Goal: Task Accomplishment & Management: Manage account settings

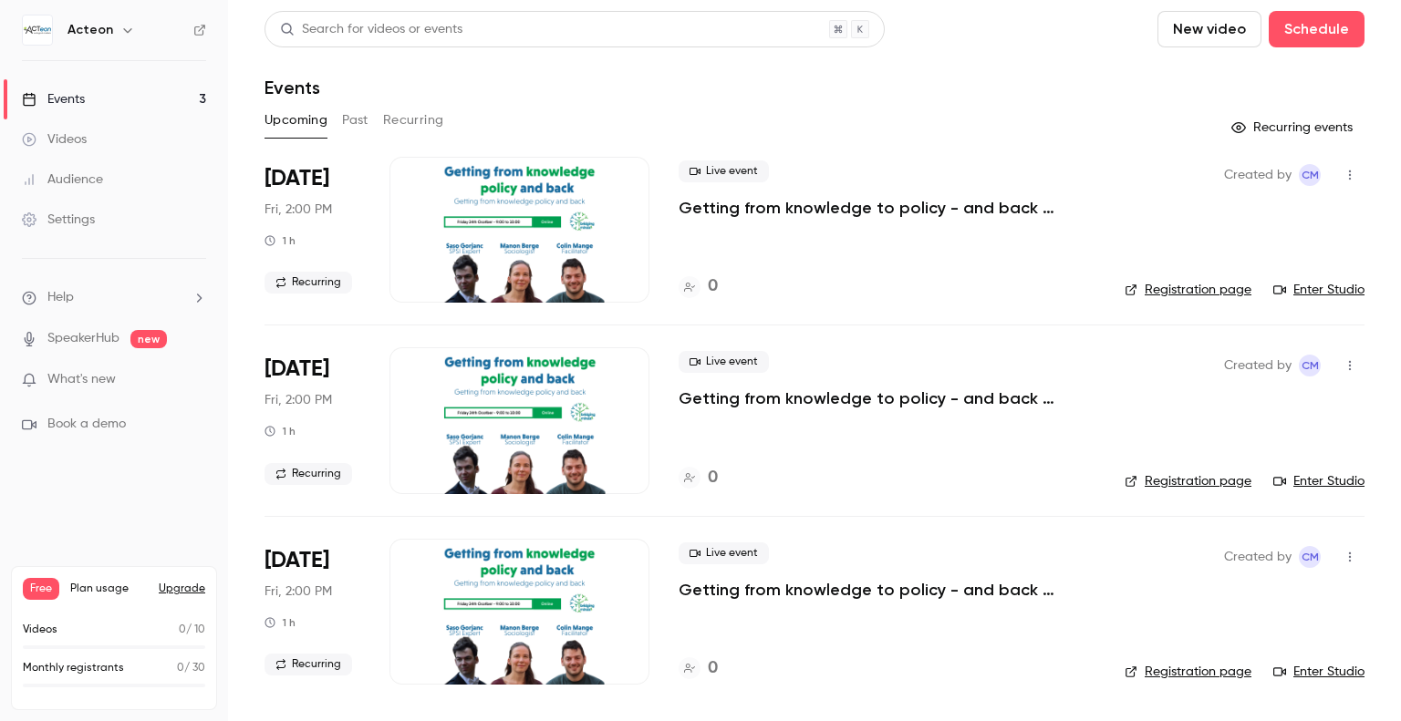
click at [1349, 178] on icon "button" at bounding box center [1350, 176] width 2 height 10
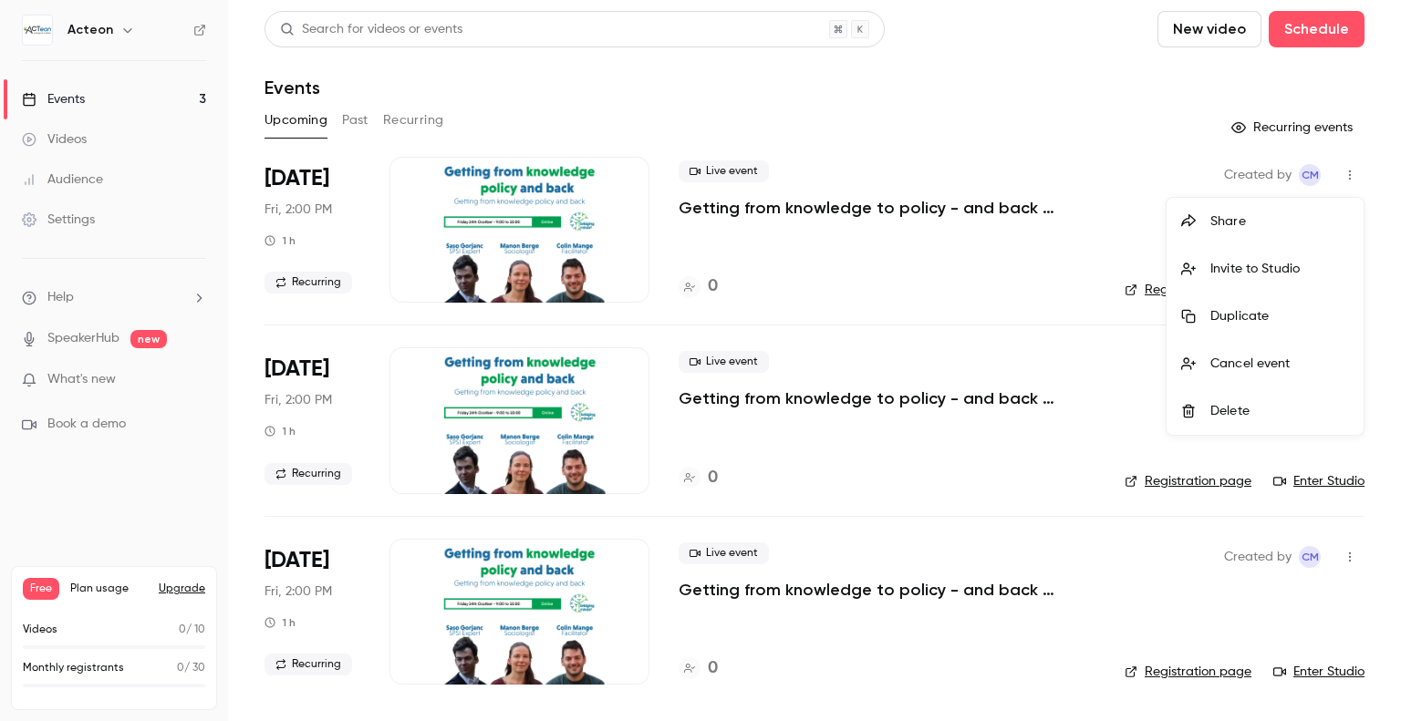
click at [1344, 517] on div at bounding box center [700, 360] width 1401 height 721
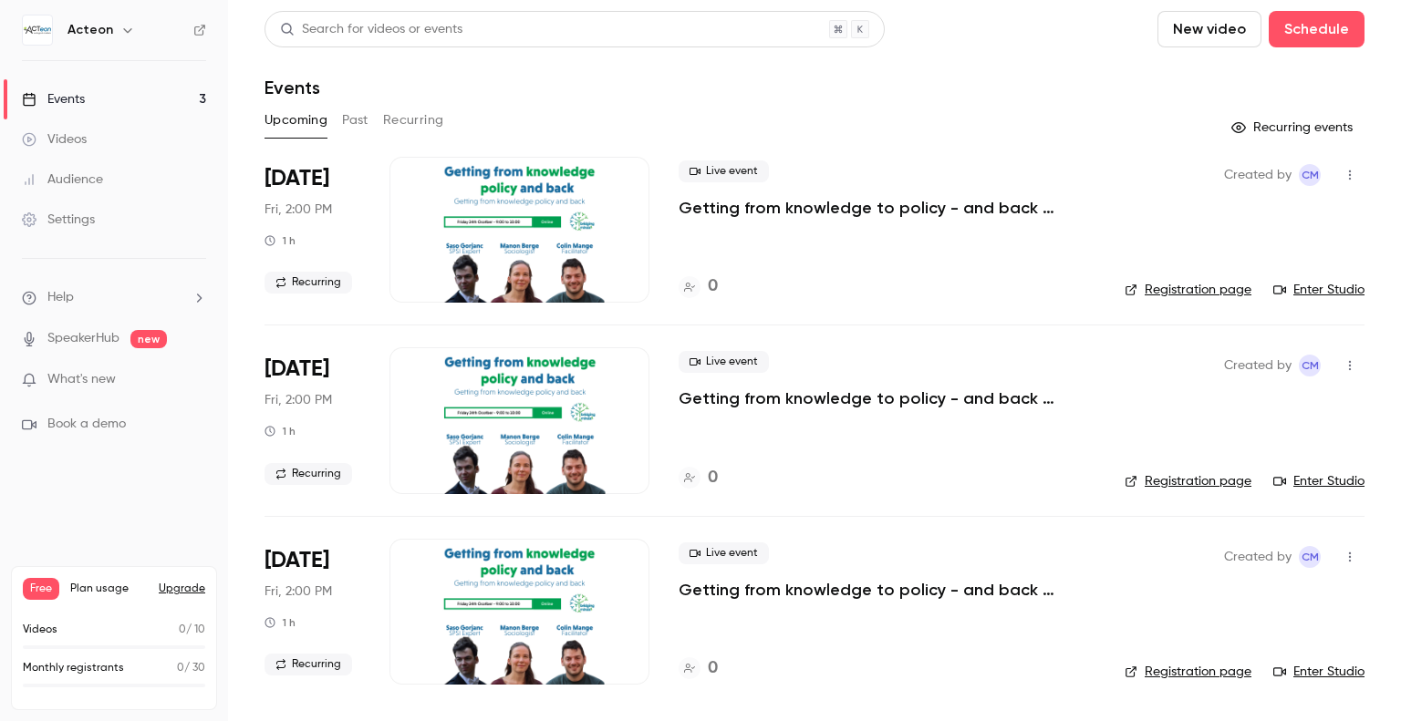
click at [1359, 369] on button "button" at bounding box center [1349, 365] width 29 height 29
click at [1289, 558] on div "Cancel event" at bounding box center [1279, 554] width 139 height 18
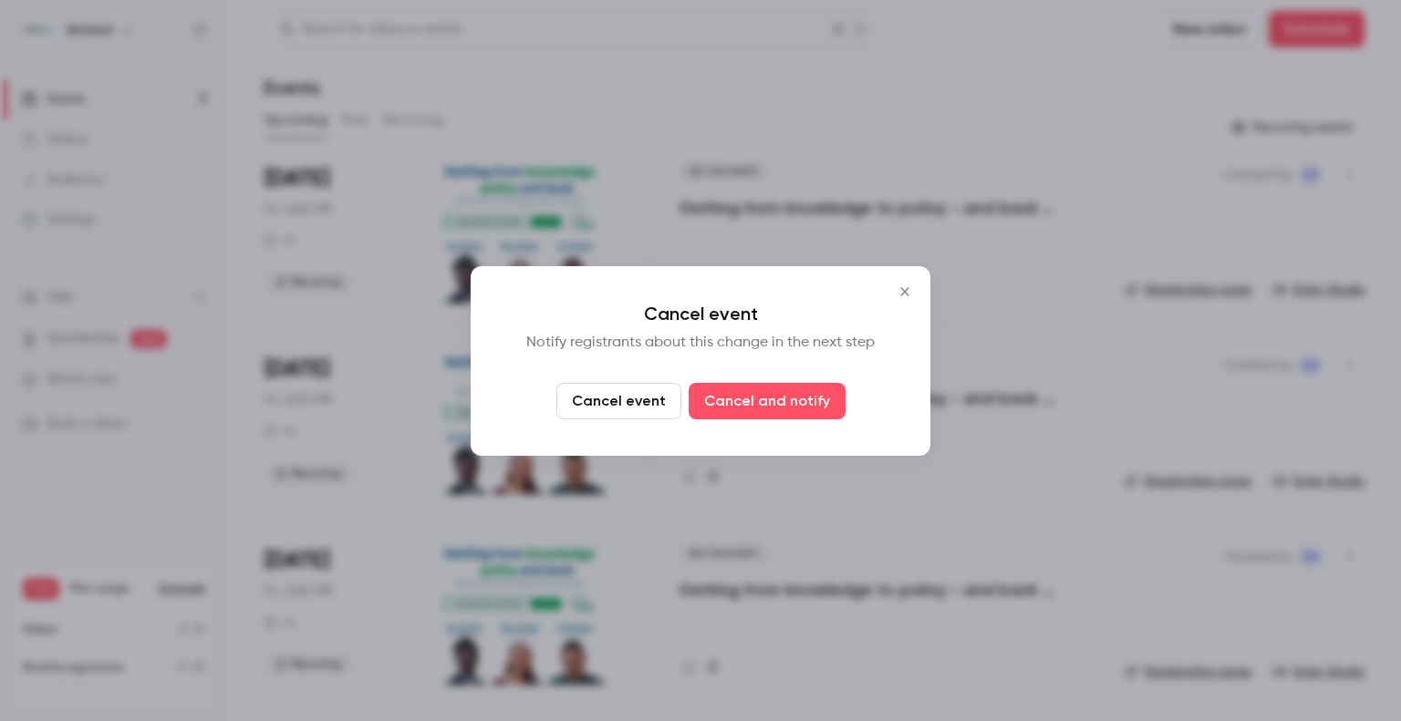
click at [616, 400] on button "Cancel event" at bounding box center [618, 401] width 125 height 36
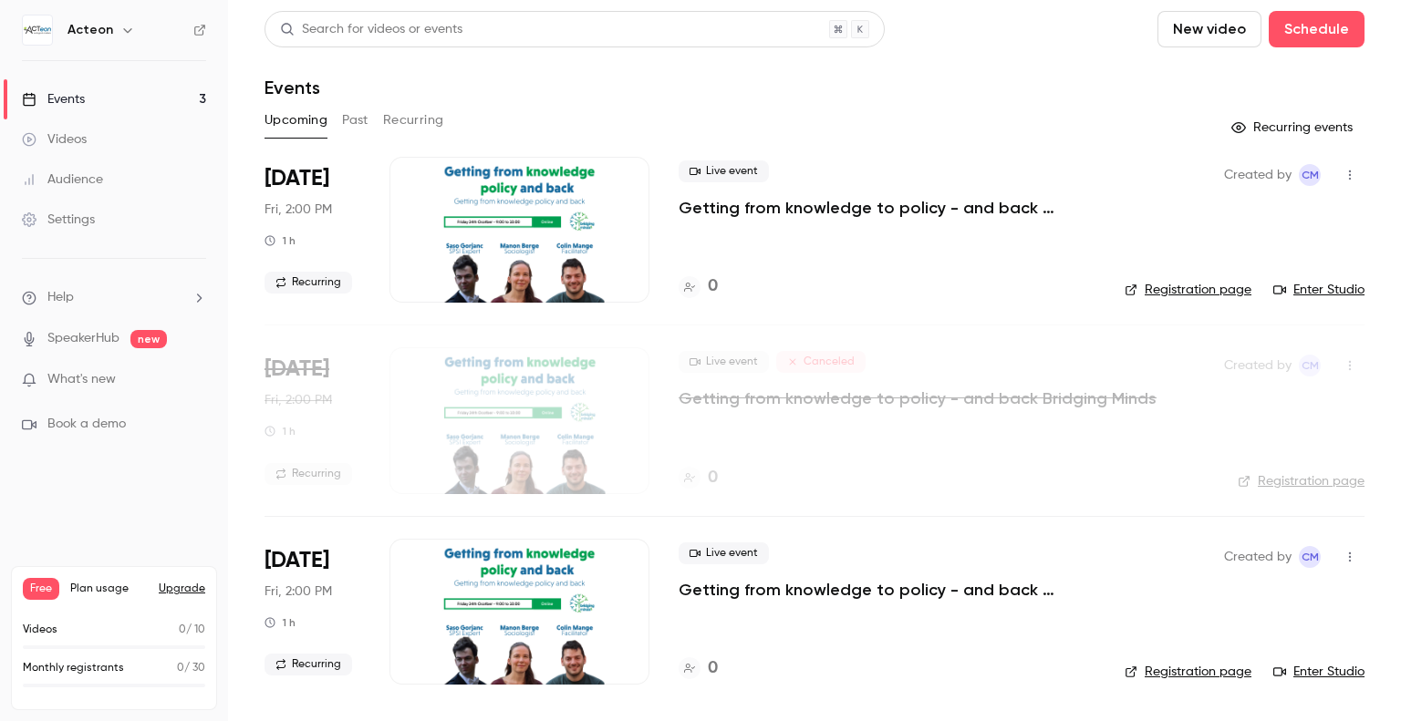
click at [1346, 559] on icon "button" at bounding box center [1349, 557] width 15 height 13
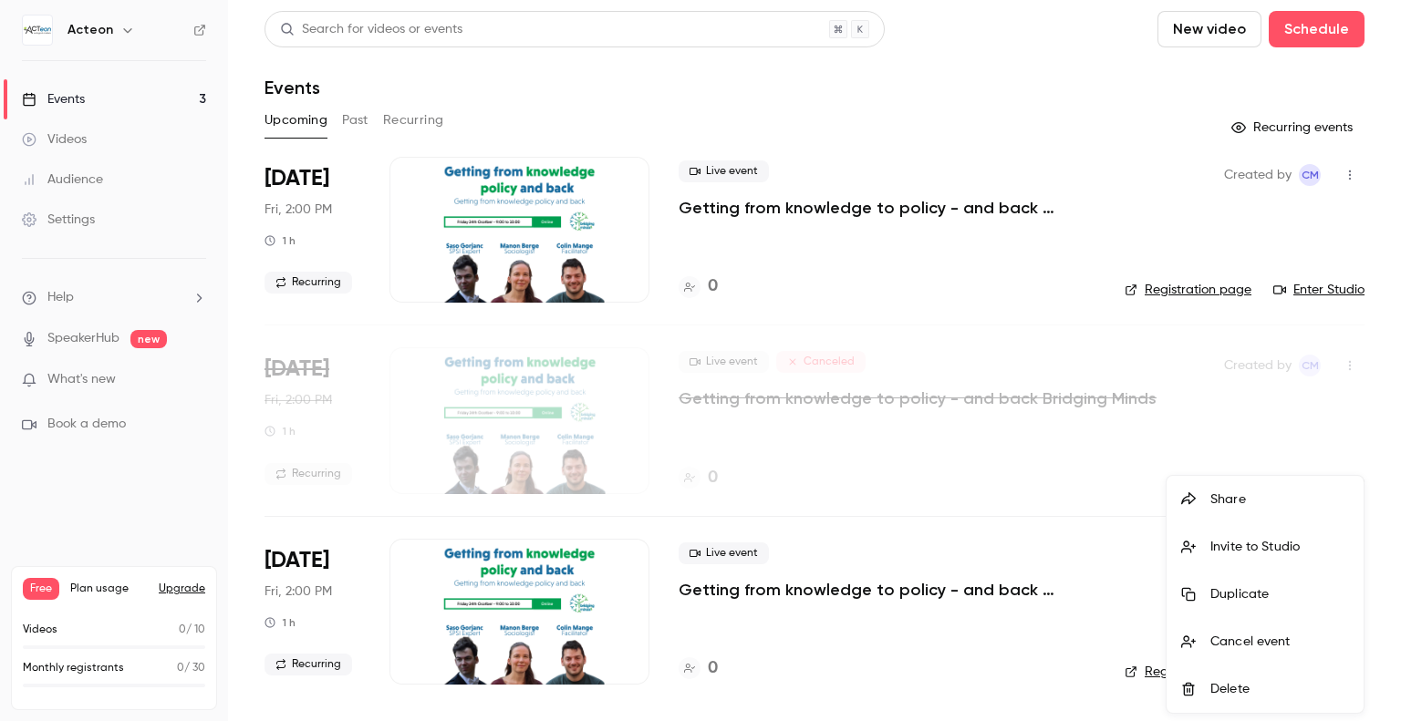
click at [1260, 648] on div "Cancel event" at bounding box center [1279, 642] width 139 height 18
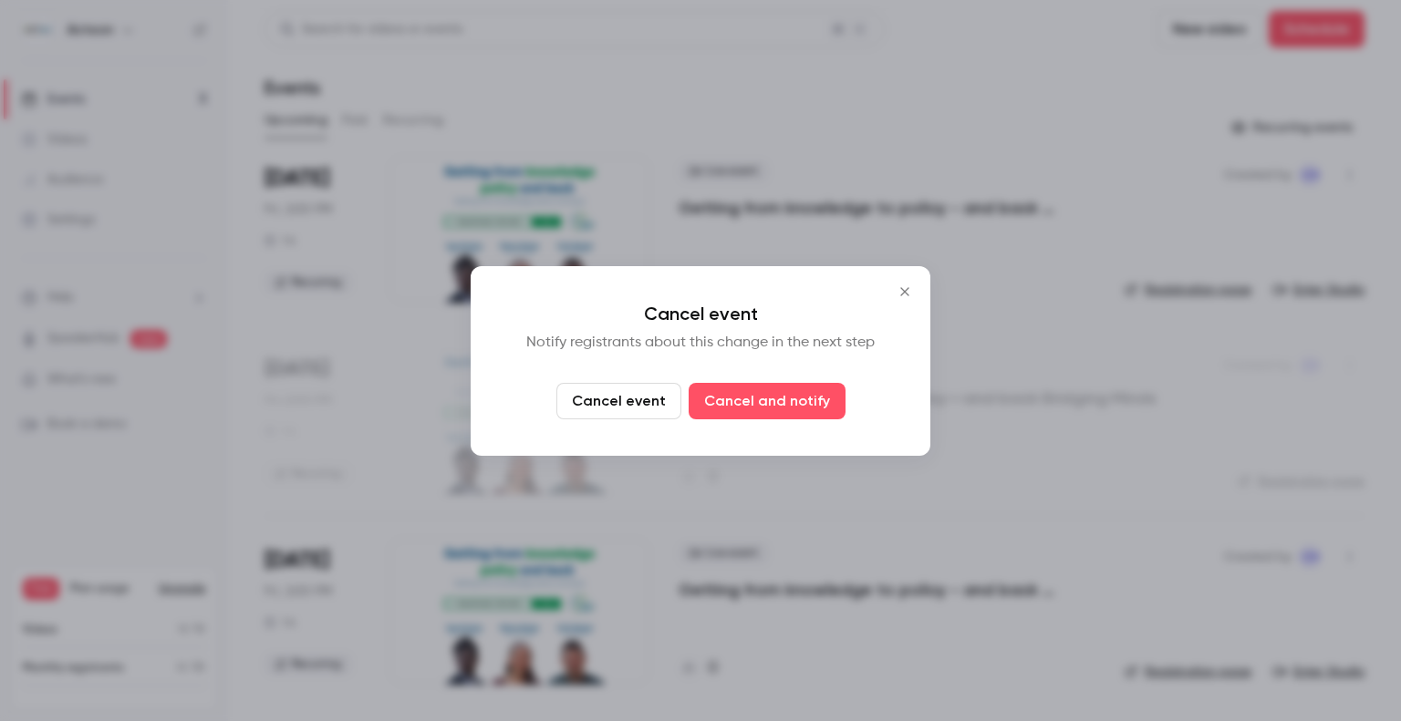
click at [604, 398] on button "Cancel event" at bounding box center [618, 401] width 125 height 36
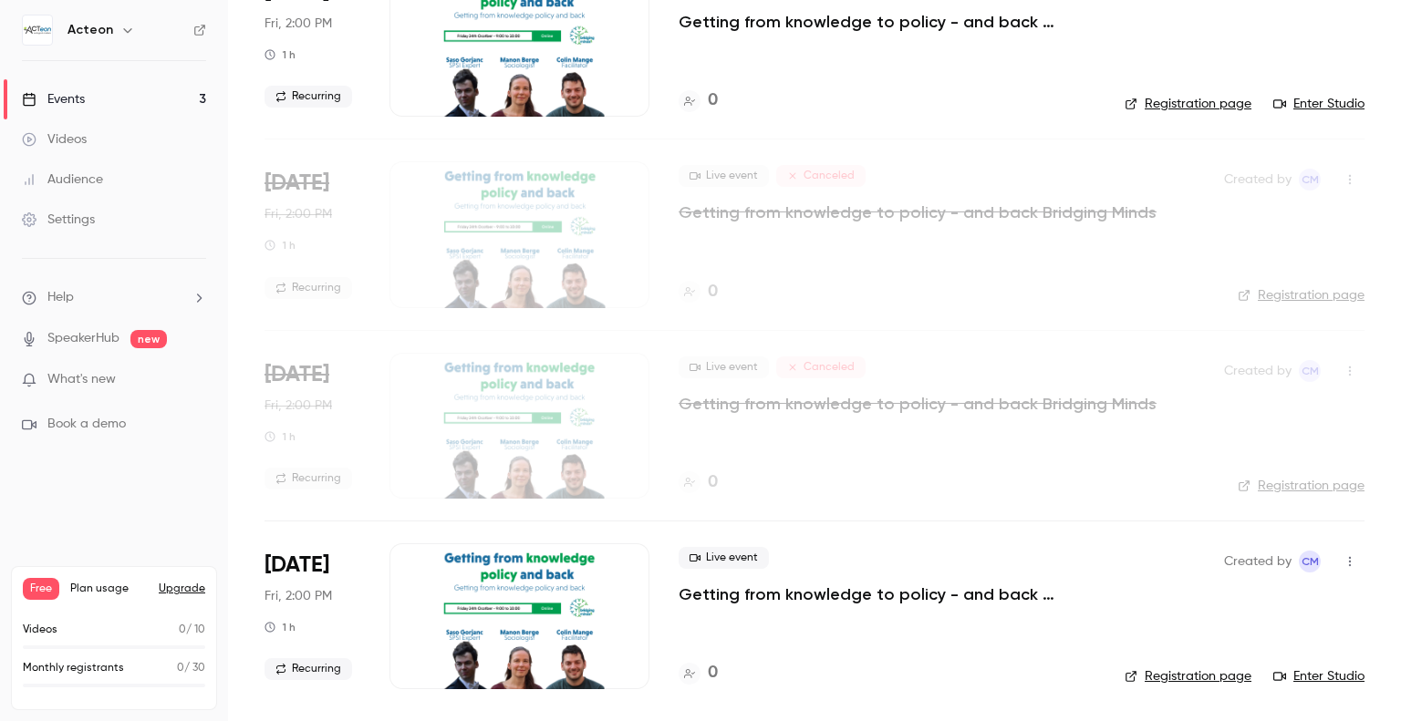
scroll to position [186, 0]
click at [1342, 557] on icon "button" at bounding box center [1349, 561] width 15 height 13
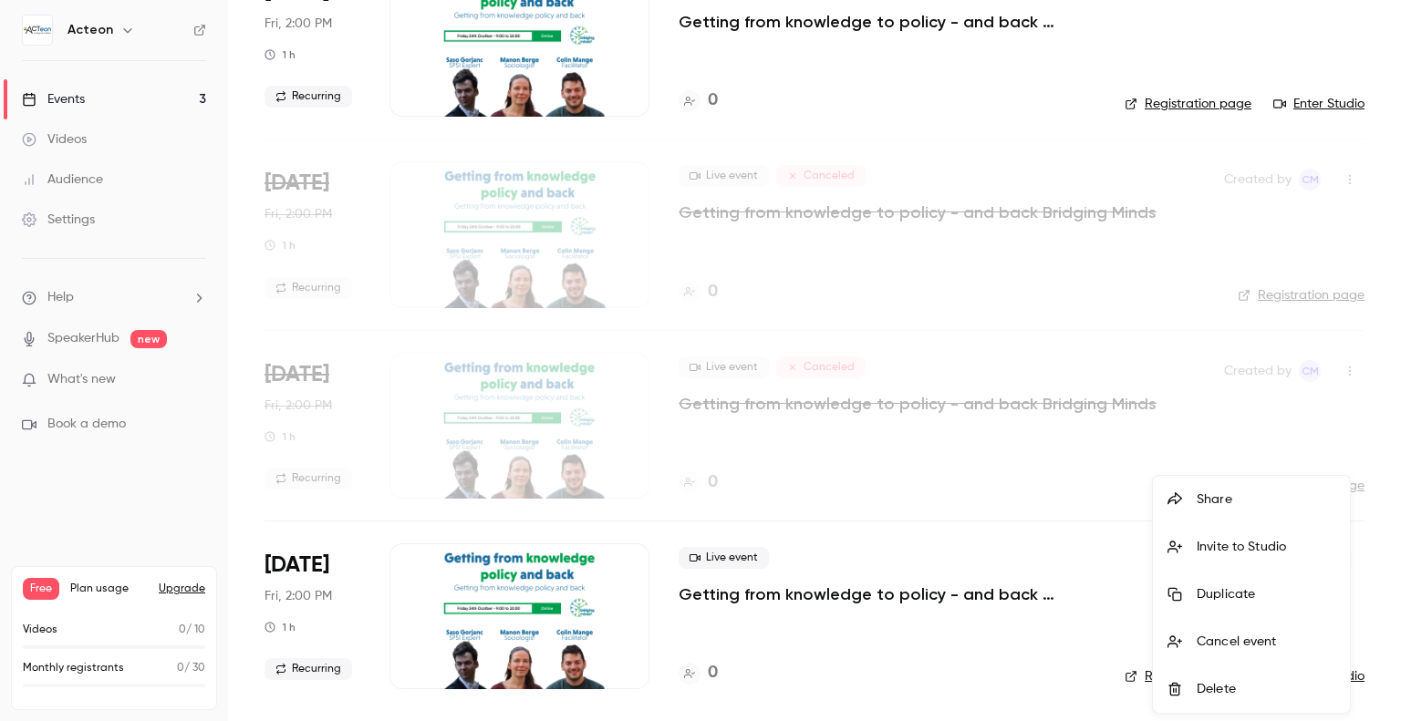
click at [1233, 645] on div "Cancel event" at bounding box center [1265, 642] width 139 height 18
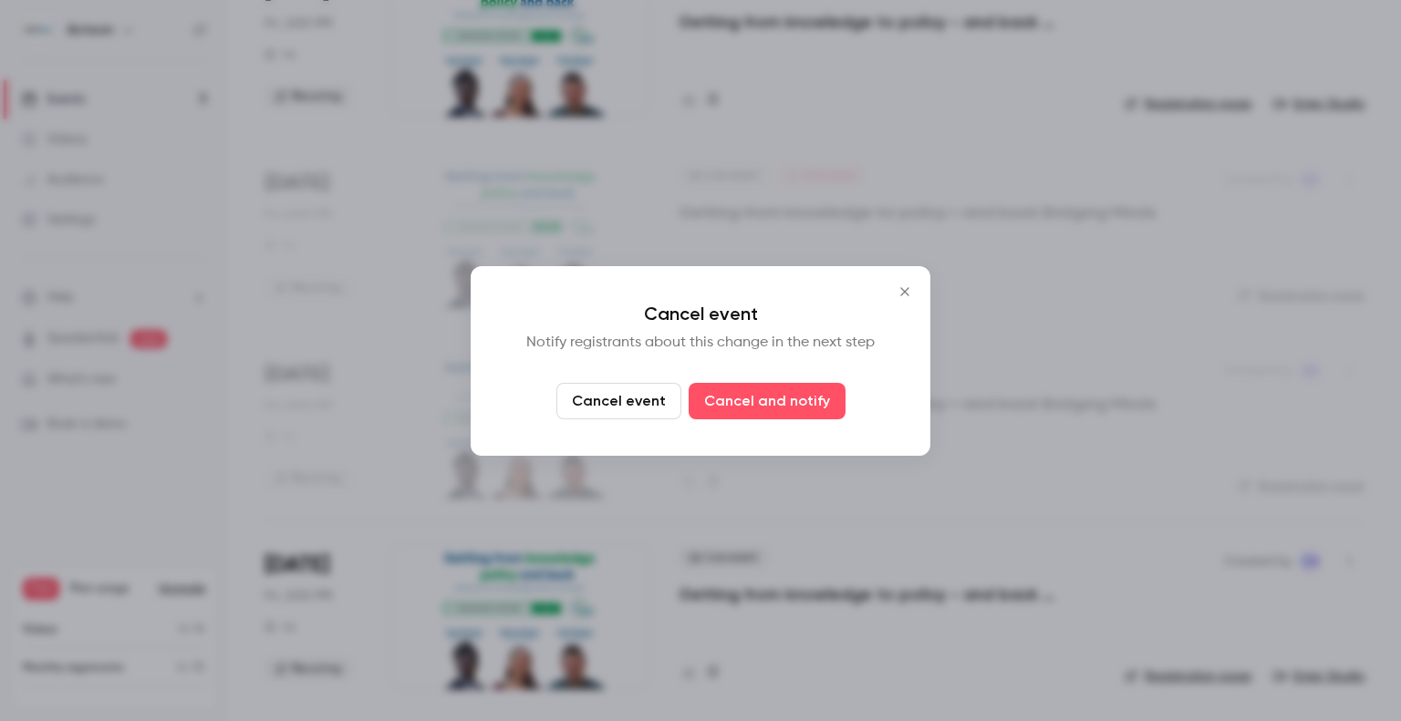
click at [610, 397] on button "Cancel event" at bounding box center [618, 401] width 125 height 36
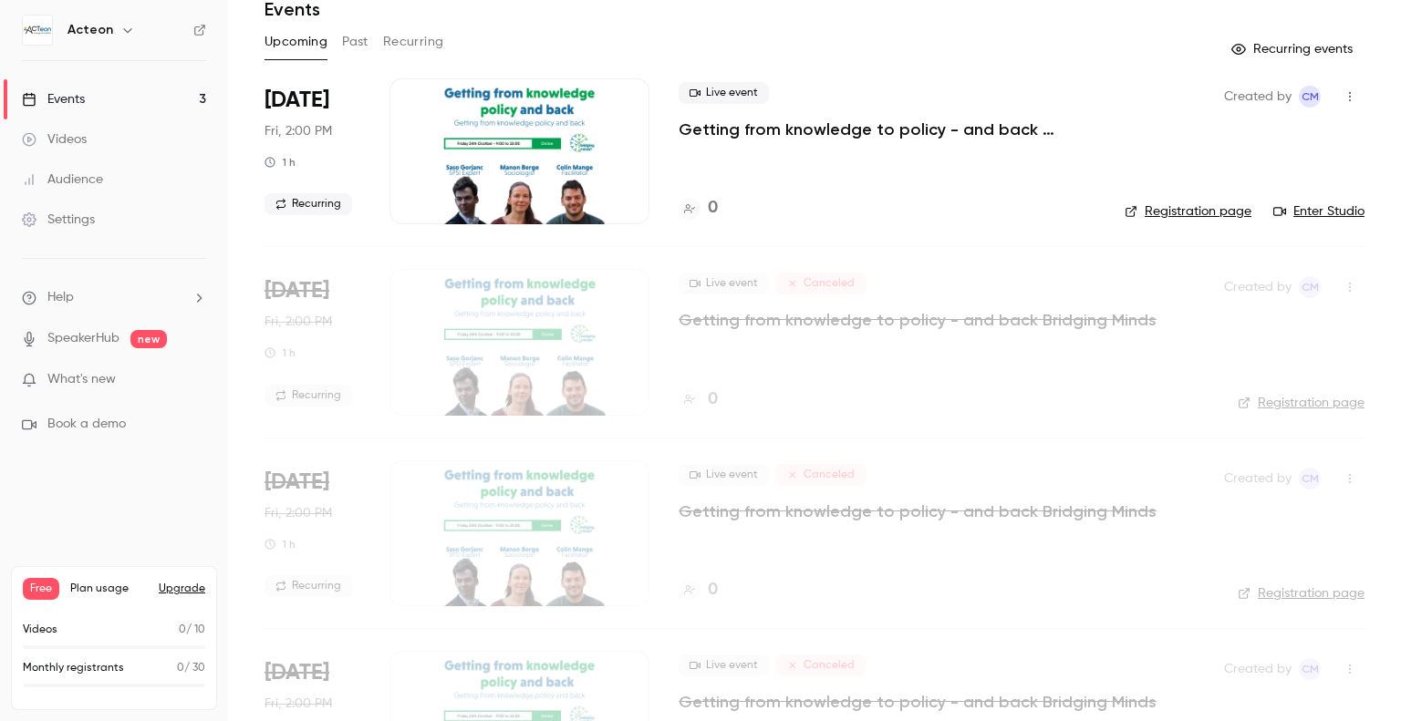
scroll to position [0, 0]
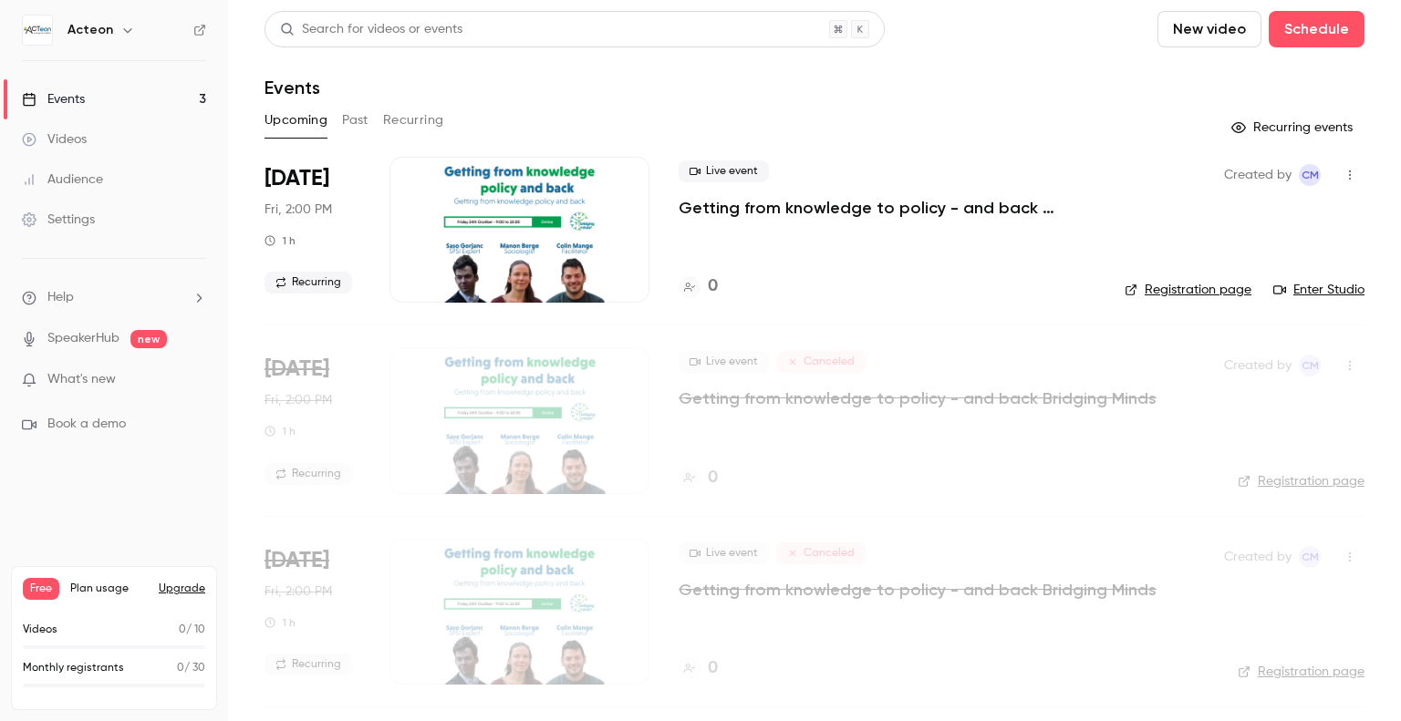
click at [1342, 181] on icon "button" at bounding box center [1349, 175] width 15 height 13
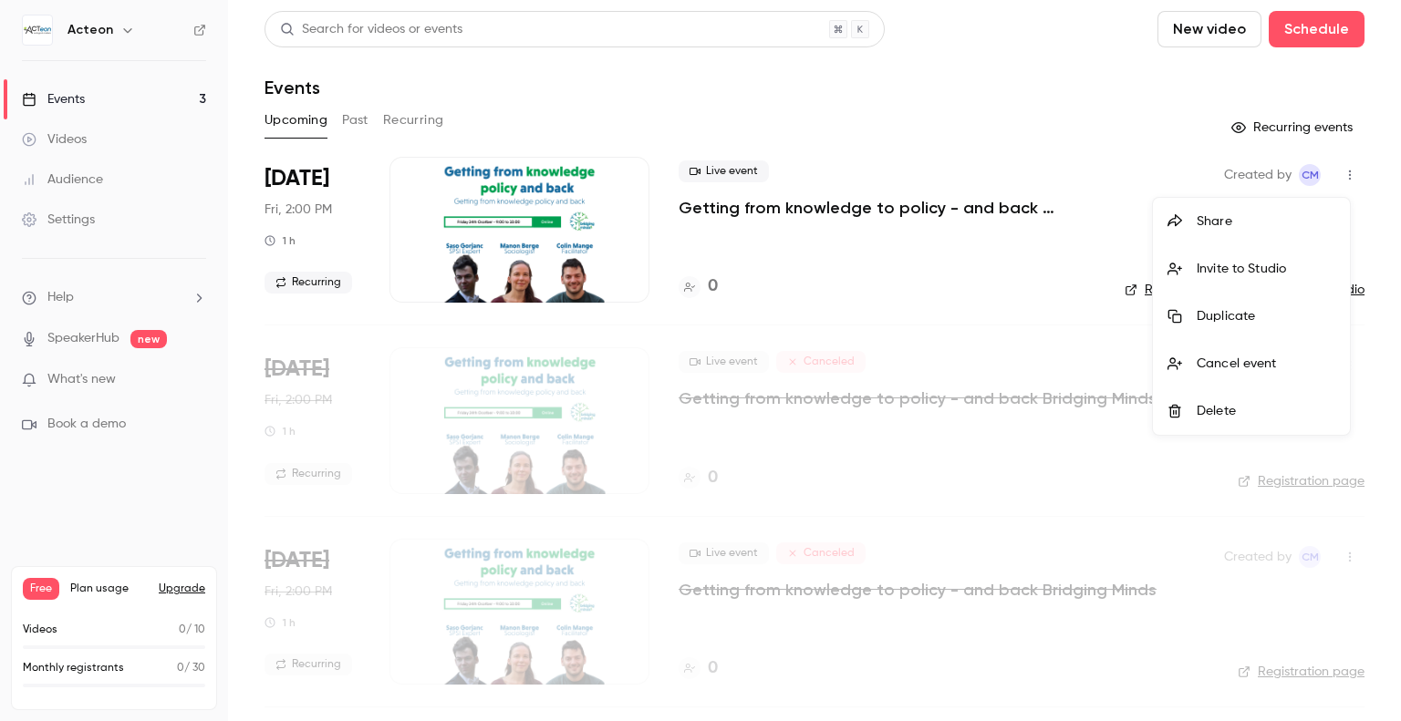
click at [844, 149] on div at bounding box center [700, 360] width 1401 height 721
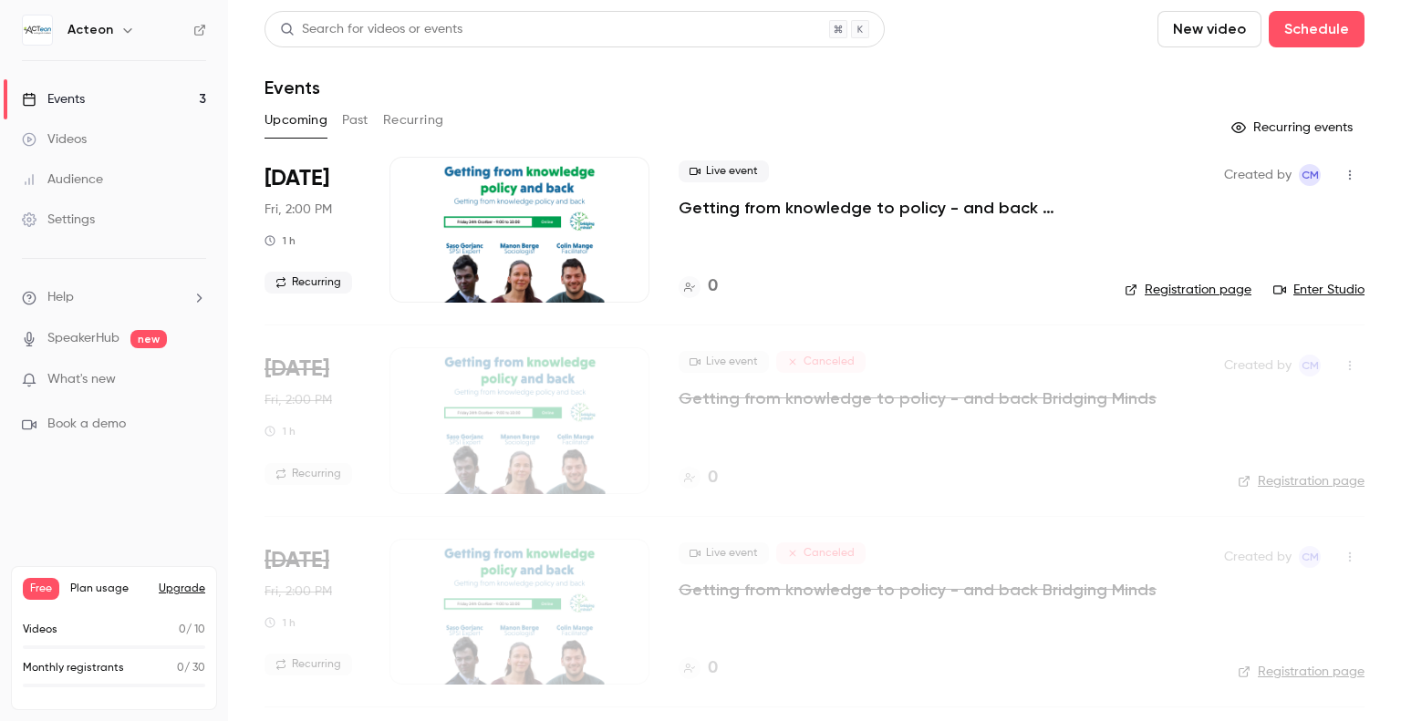
click at [1342, 170] on icon "button" at bounding box center [1349, 175] width 15 height 13
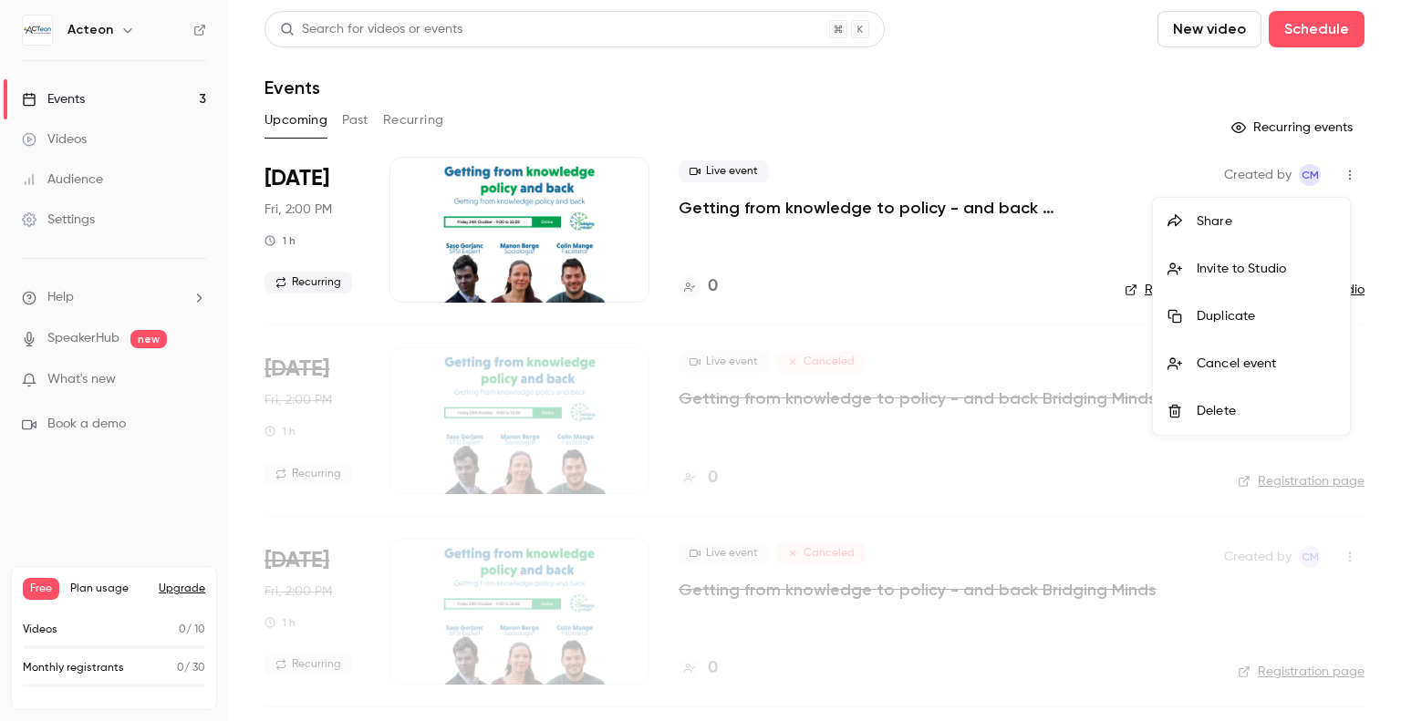
click at [1150, 134] on div at bounding box center [700, 360] width 1401 height 721
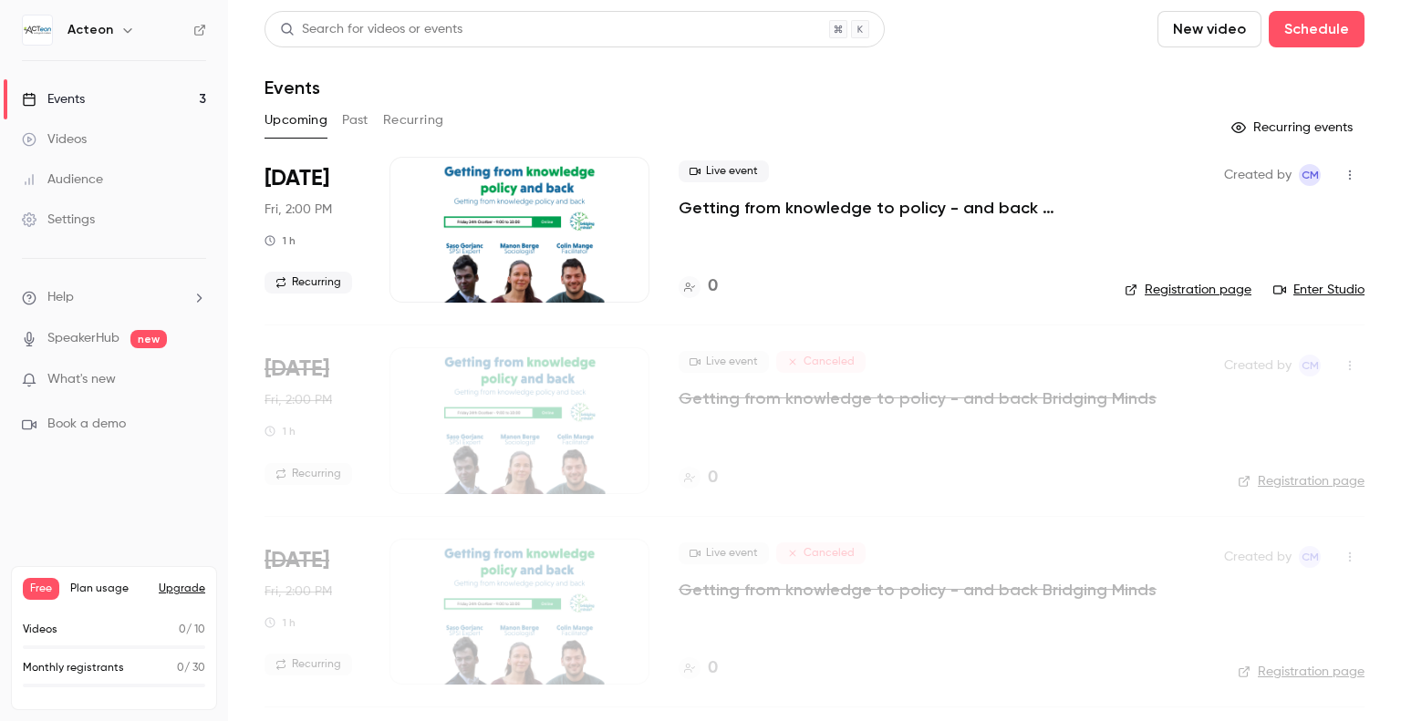
click at [1342, 366] on icon "button" at bounding box center [1349, 365] width 15 height 13
click at [1237, 461] on div "Delete" at bounding box center [1265, 460] width 139 height 18
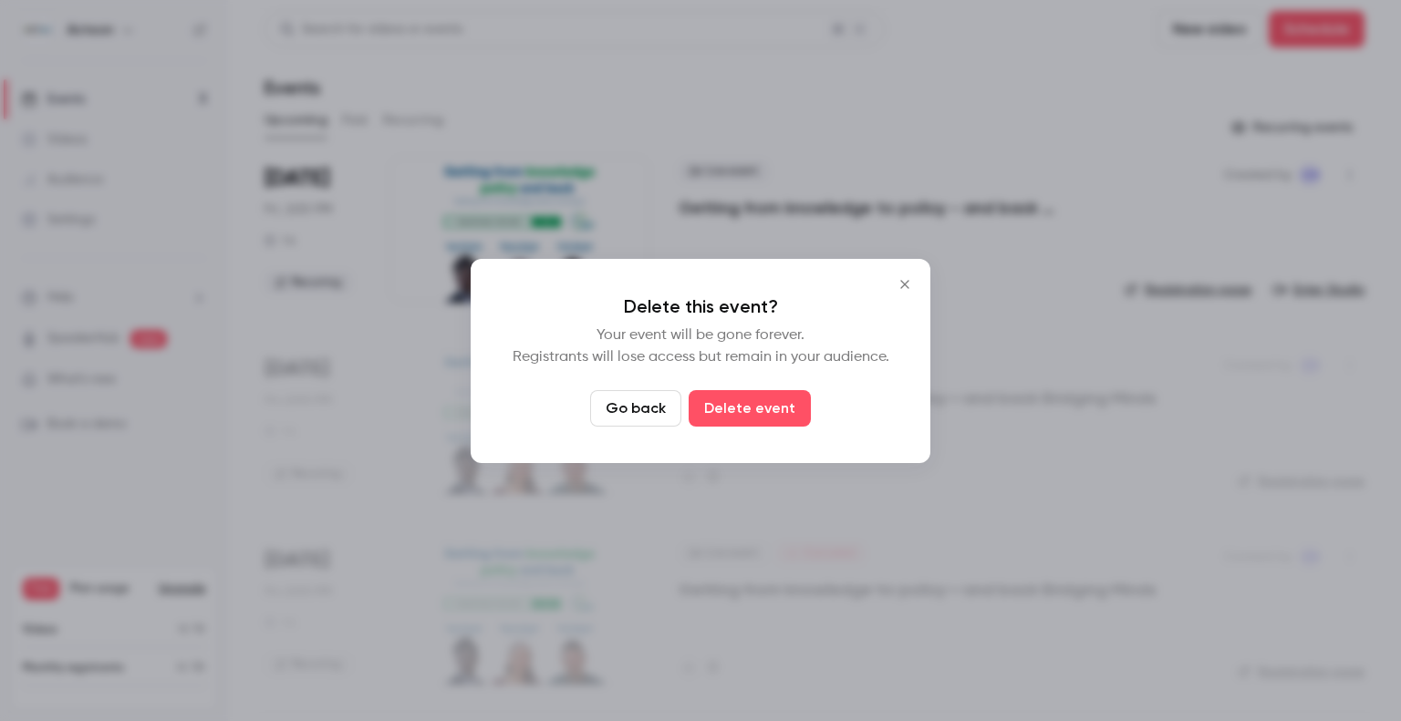
click at [771, 430] on div "Delete this event? Your event will be gone forever. Registrants will lose acces…" at bounding box center [701, 361] width 460 height 204
click at [769, 414] on button "Delete event" at bounding box center [750, 408] width 122 height 36
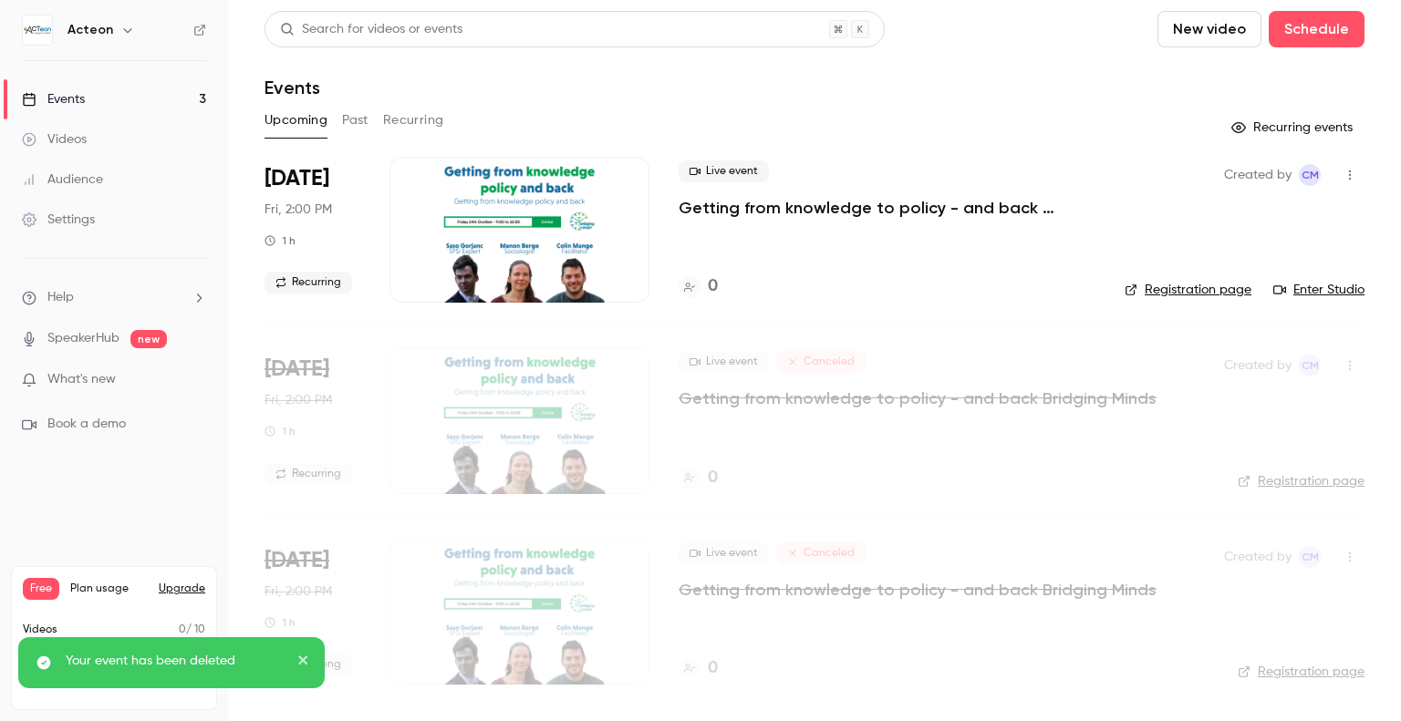
click at [1349, 551] on icon "button" at bounding box center [1349, 557] width 15 height 13
click at [1238, 655] on div "Delete" at bounding box center [1279, 650] width 139 height 18
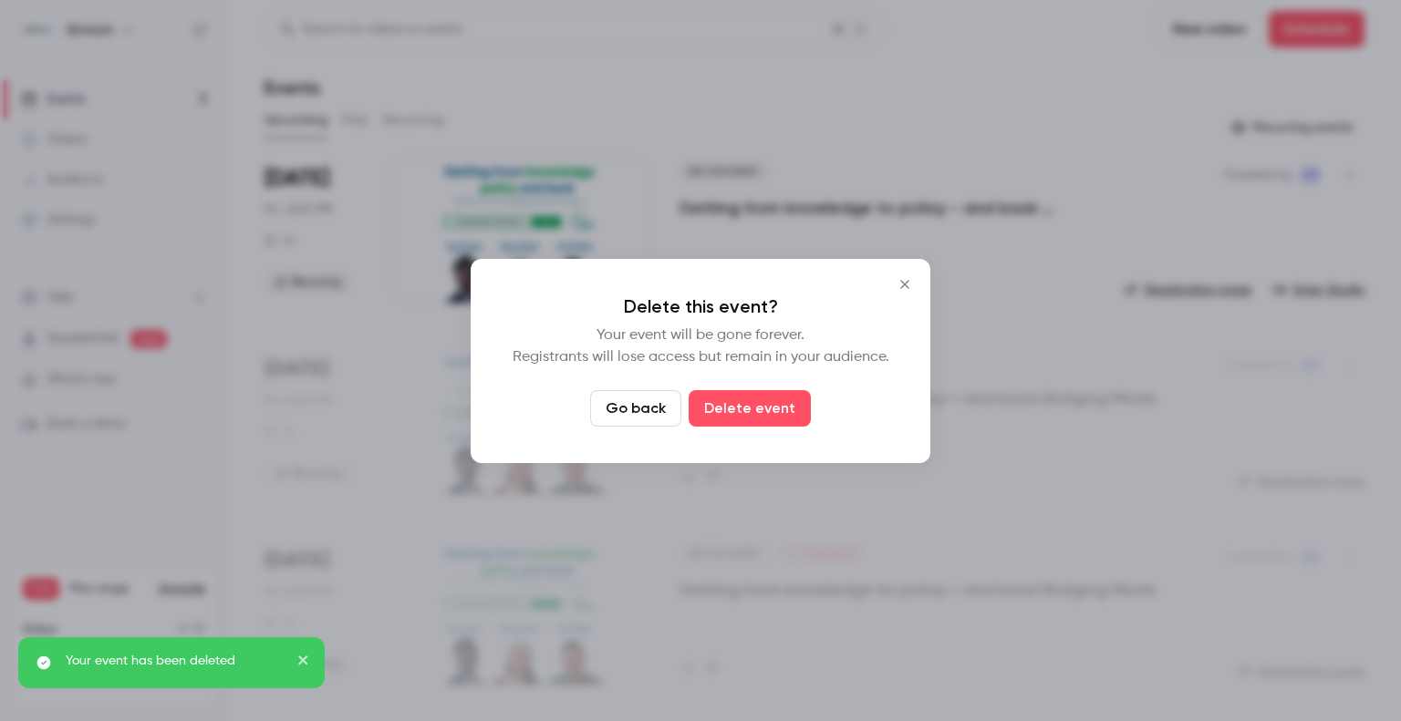
click at [766, 388] on div "Delete this event? Your event will be gone forever. Registrants will lose acces…" at bounding box center [701, 361] width 460 height 204
click at [773, 400] on button "Delete event" at bounding box center [750, 408] width 122 height 36
